Goal: Transaction & Acquisition: Purchase product/service

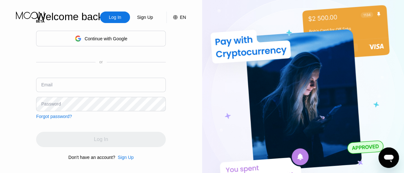
type input "[EMAIL_ADDRESS][DOMAIN_NAME]"
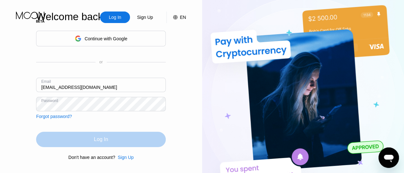
click at [107, 142] on div "Log In" at bounding box center [101, 139] width 14 height 6
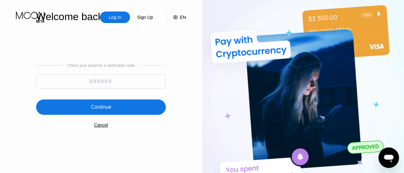
click at [102, 83] on input at bounding box center [101, 81] width 130 height 14
type input "671947"
click at [146, 105] on div "Continue" at bounding box center [101, 106] width 130 height 15
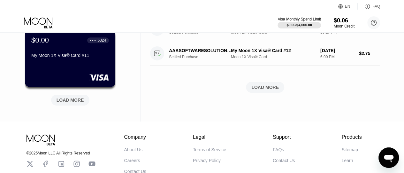
scroll to position [336, 0]
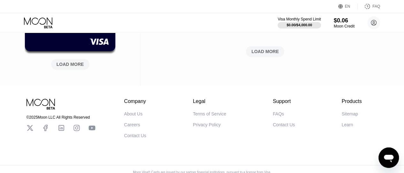
click at [69, 67] on div "LOAD MORE" at bounding box center [70, 64] width 27 height 6
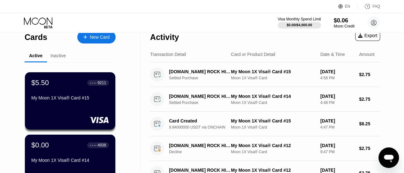
scroll to position [0, 0]
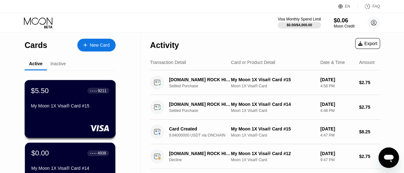
click at [76, 98] on div "$5.50 ● ● ● ● 9211 My Moon 1X Visa® Card #15" at bounding box center [70, 98] width 78 height 25
